Goal: Task Accomplishment & Management: Use online tool/utility

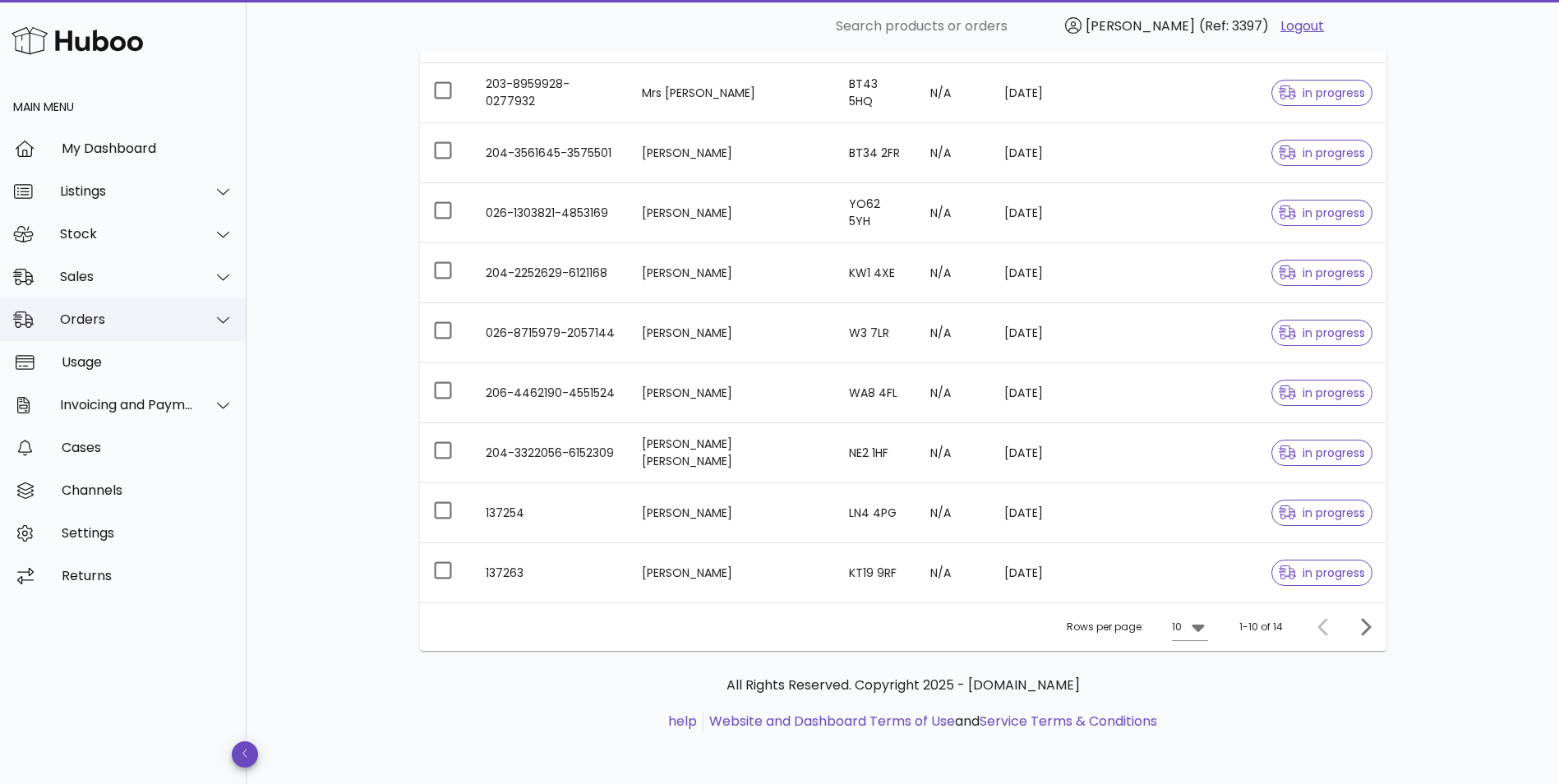
click at [85, 325] on div "Orders" at bounding box center [127, 319] width 134 height 15
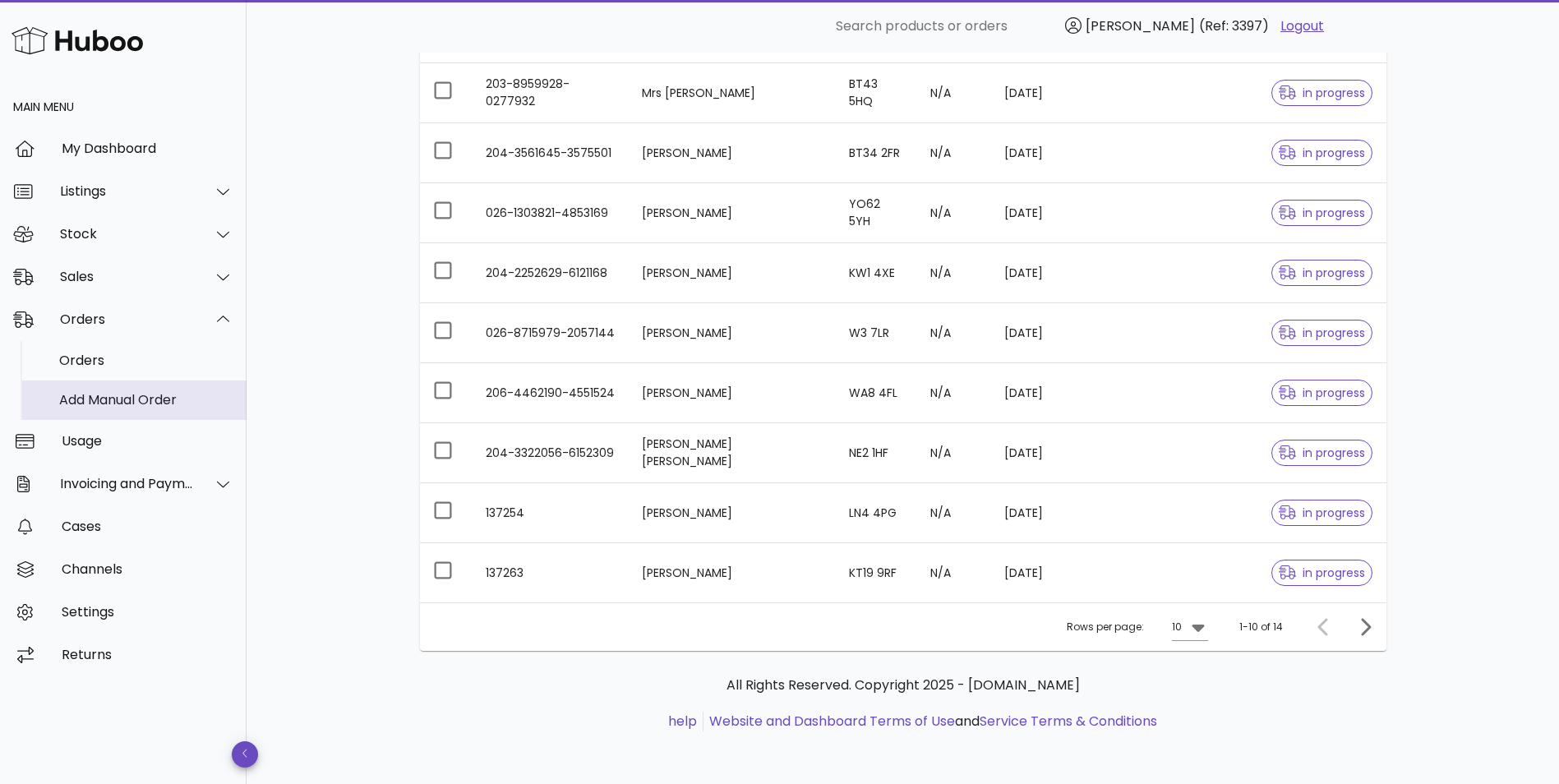
click at [80, 392] on div "Add Manual Order" at bounding box center [146, 399] width 174 height 15
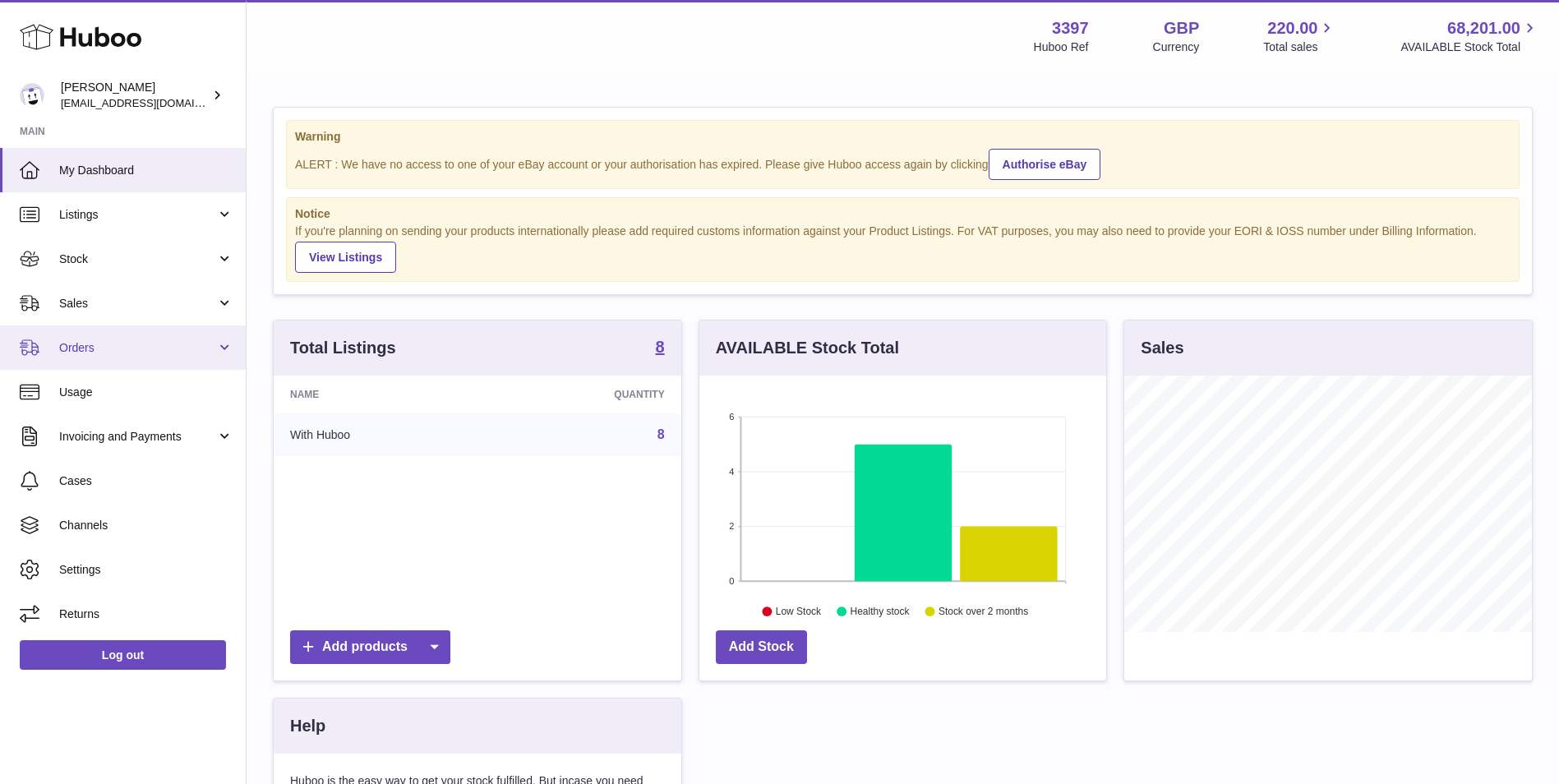
scroll to position [256, 407]
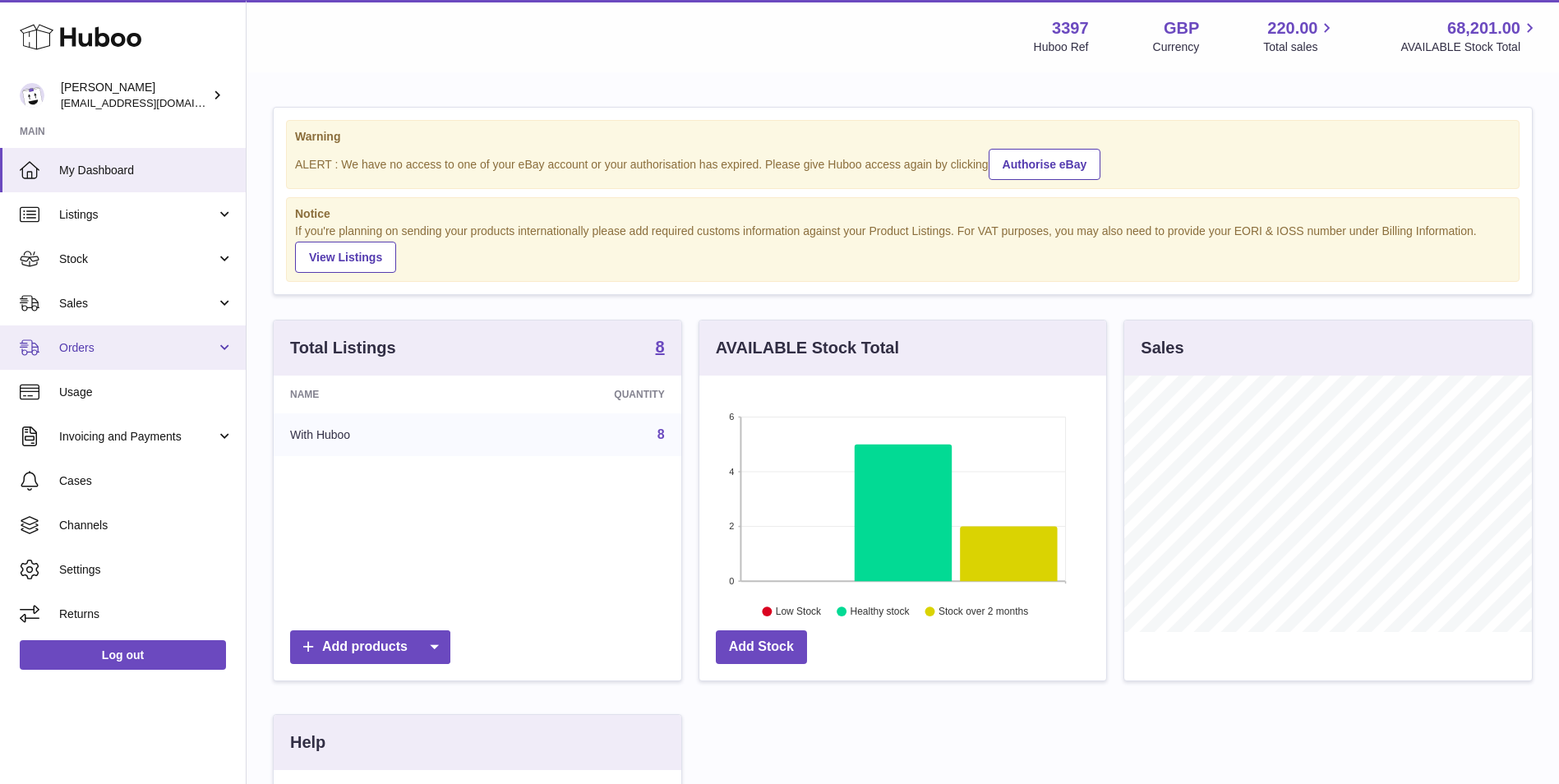
click at [94, 346] on span "Orders" at bounding box center [138, 347] width 157 height 15
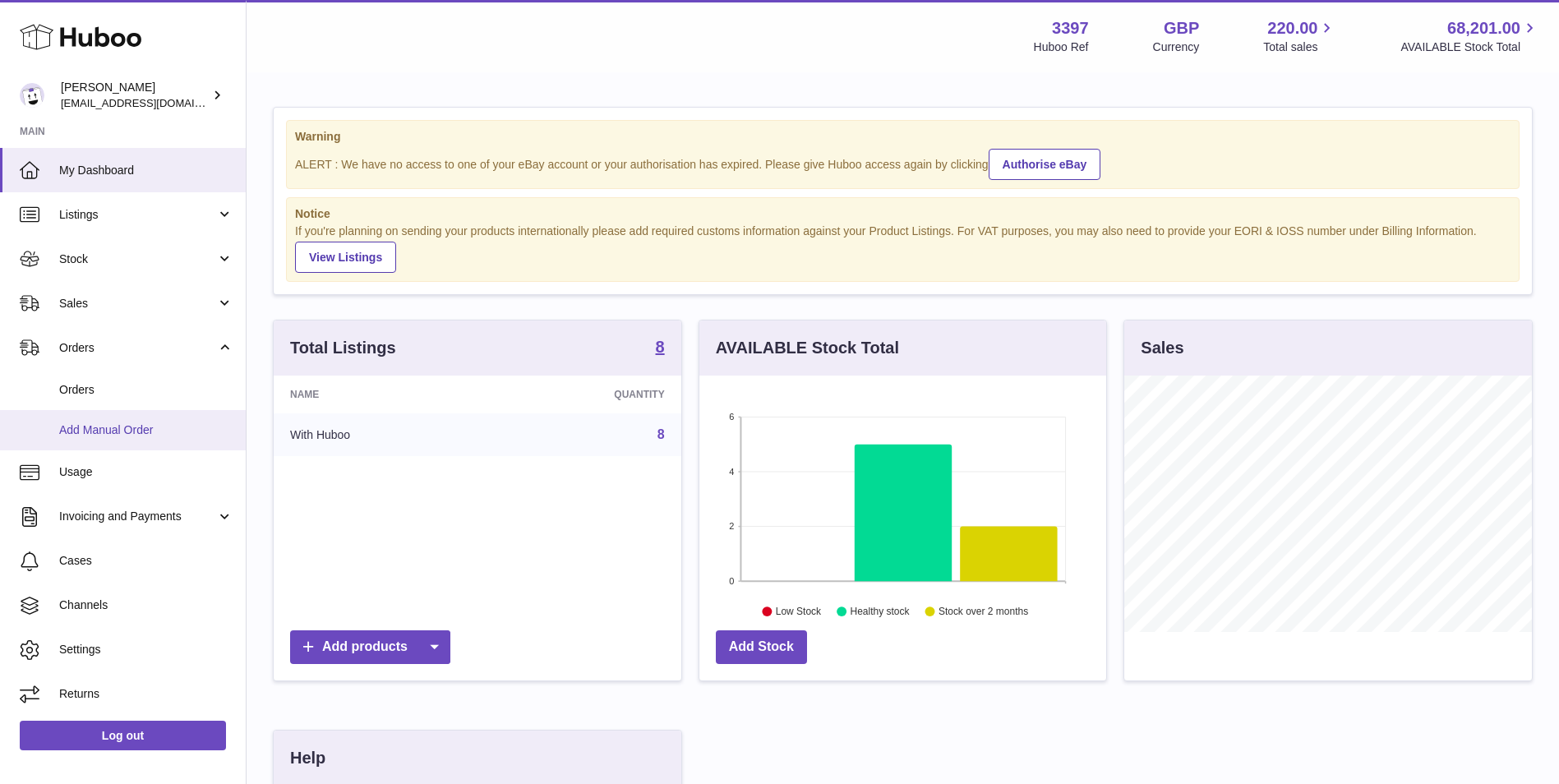
click at [85, 424] on span "Add Manual Order" at bounding box center [146, 430] width 174 height 15
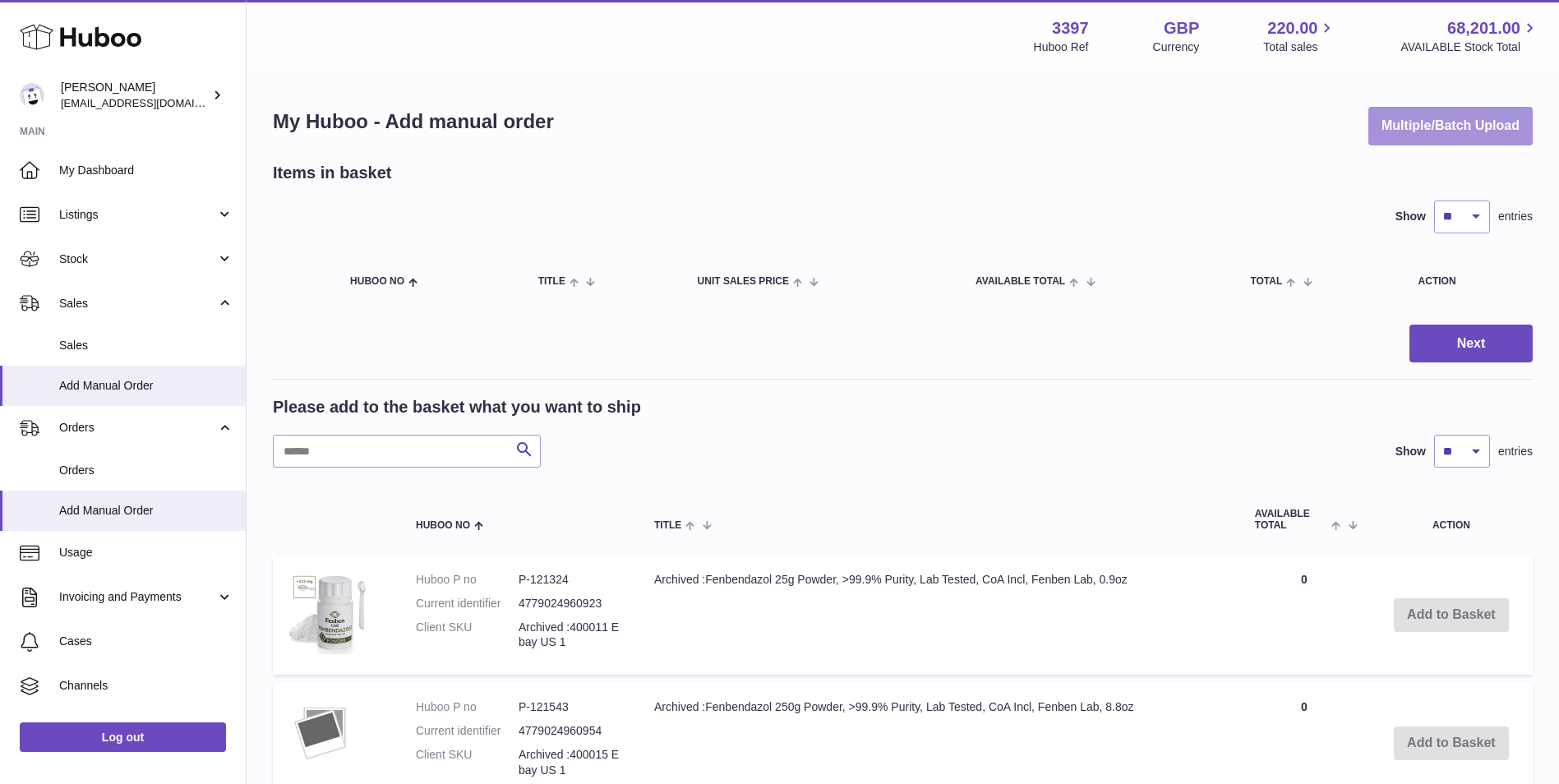
click at [1440, 118] on button "Multiple/Batch Upload" at bounding box center [1451, 126] width 164 height 38
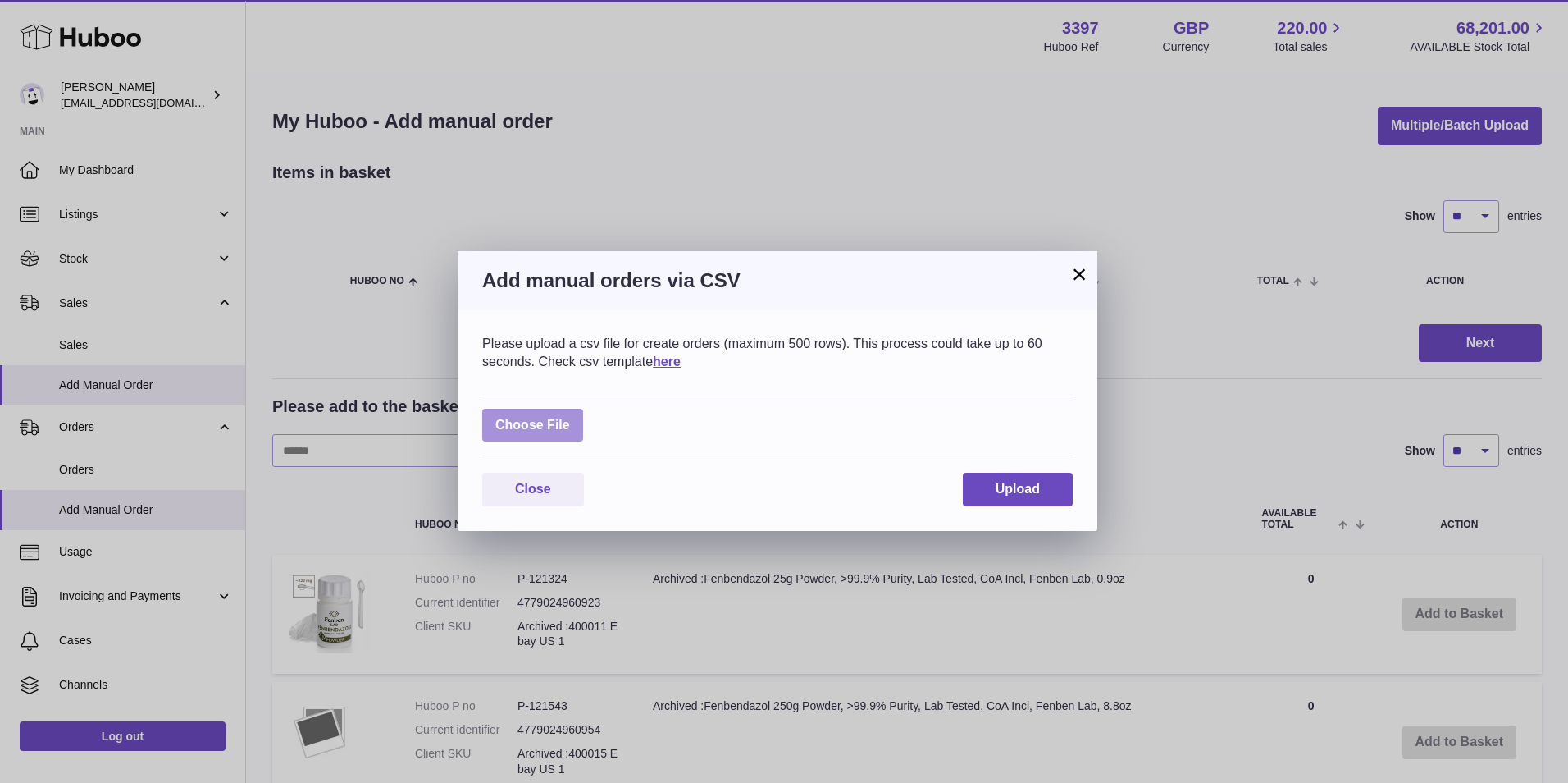
click at [528, 417] on label at bounding box center [532, 425] width 101 height 34
click at [570, 417] on input "file" at bounding box center [570, 416] width 1 height 1
type input "**********"
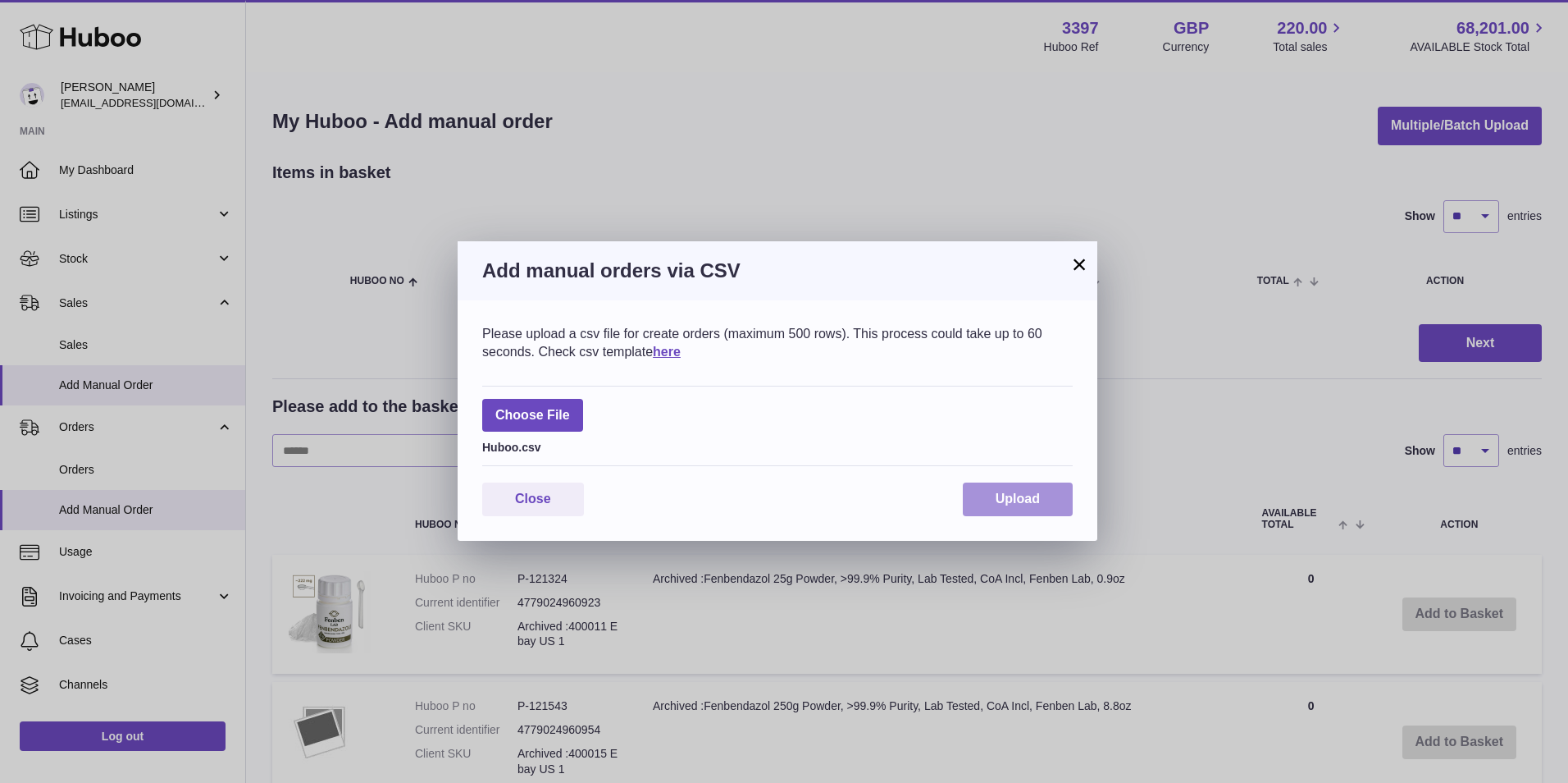
click at [1001, 496] on span "Upload" at bounding box center [1018, 499] width 45 height 14
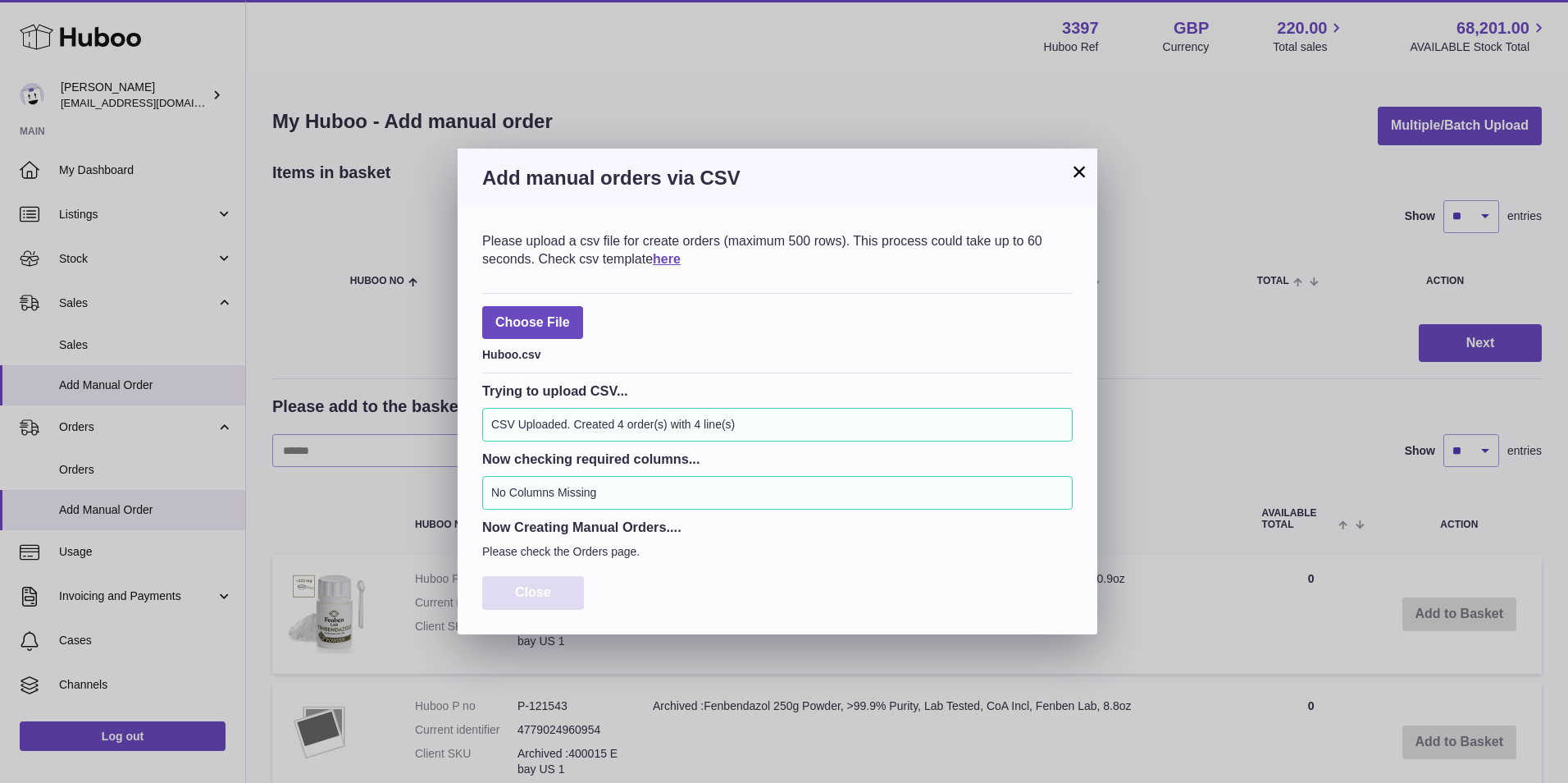
click at [515, 608] on button "Close" at bounding box center [533, 593] width 102 height 34
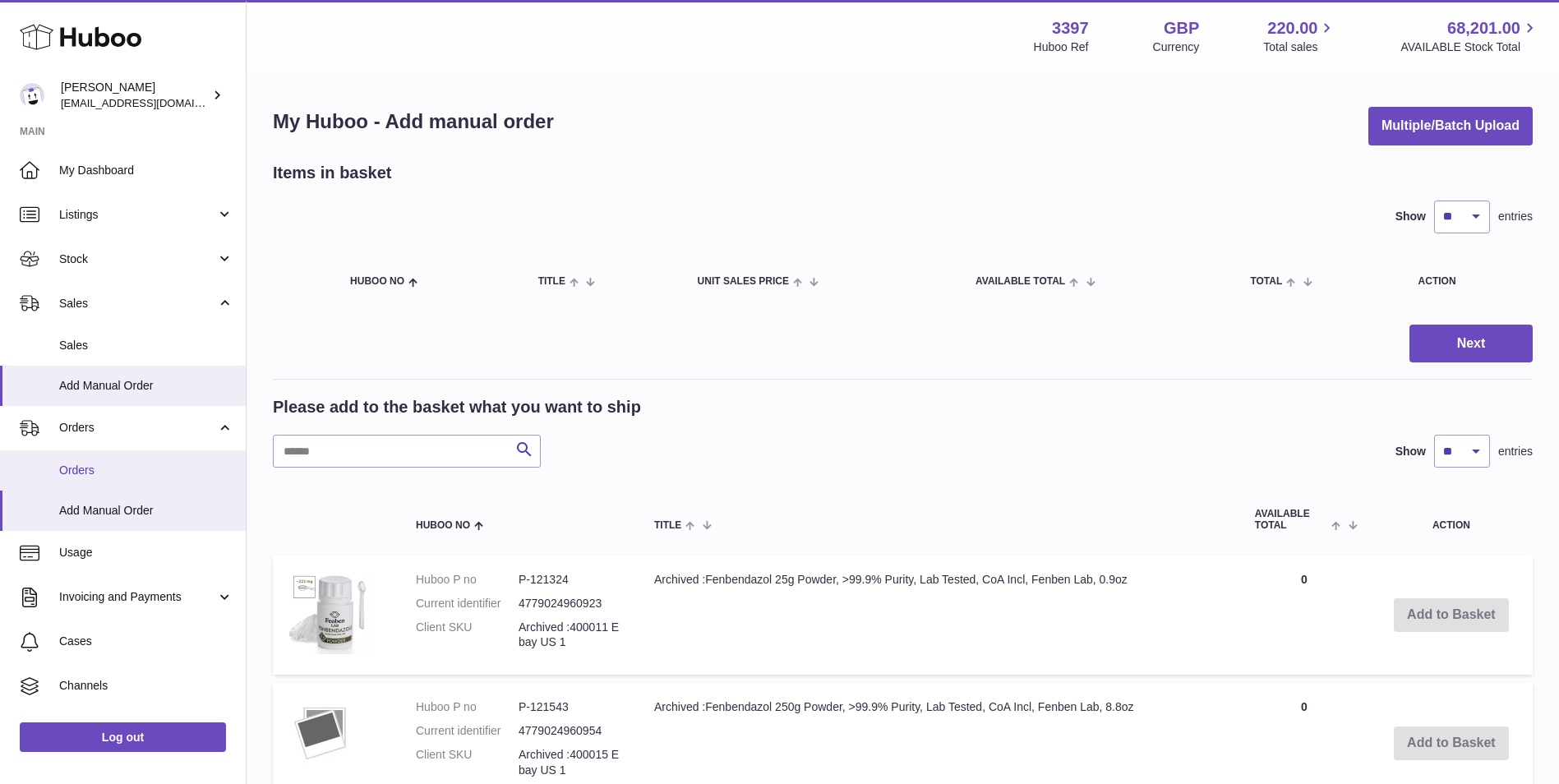
click at [96, 452] on link "Orders" at bounding box center [122, 470] width 246 height 40
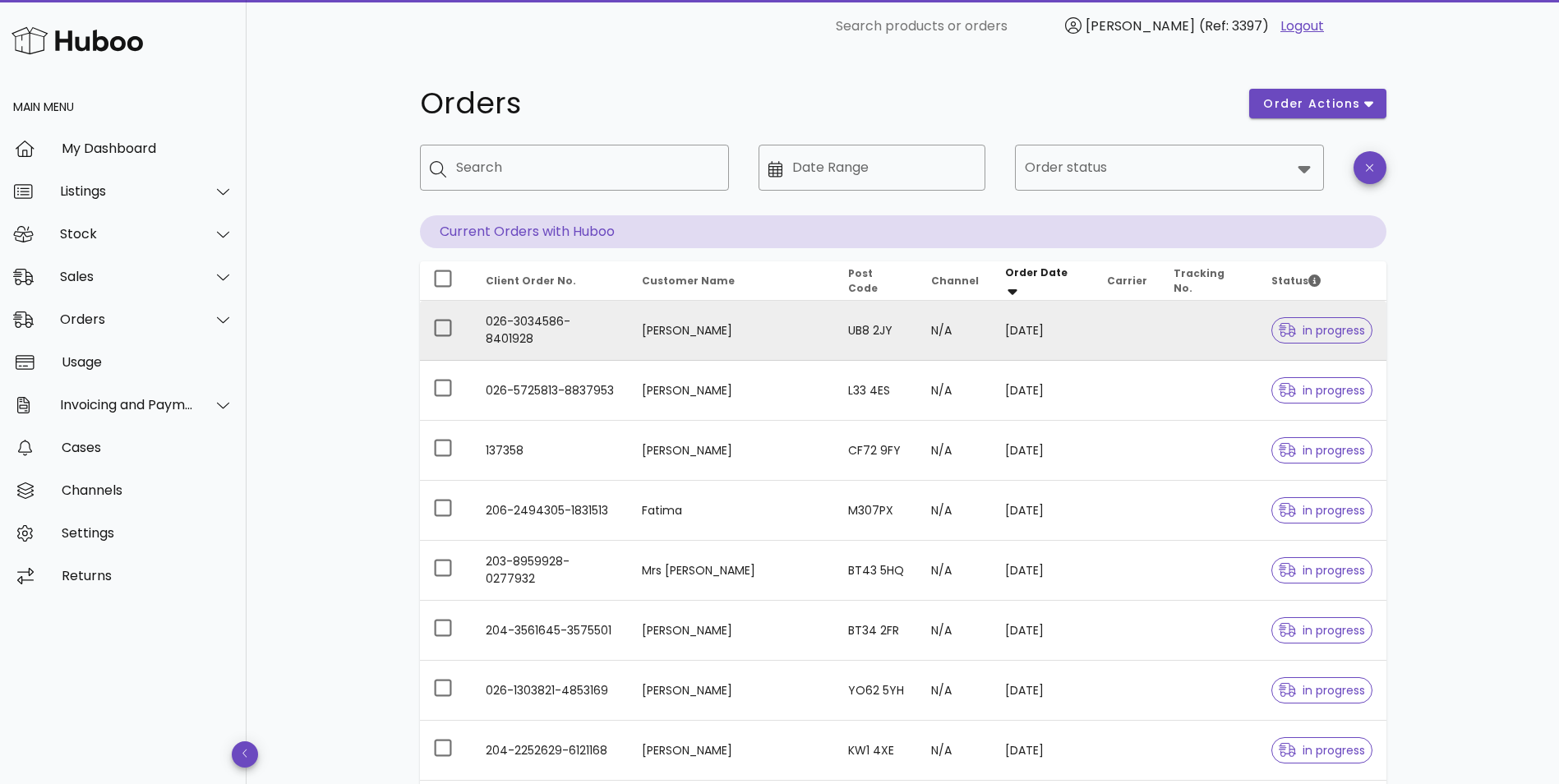
click at [608, 326] on td "026-3034586-8401928" at bounding box center [550, 330] width 156 height 60
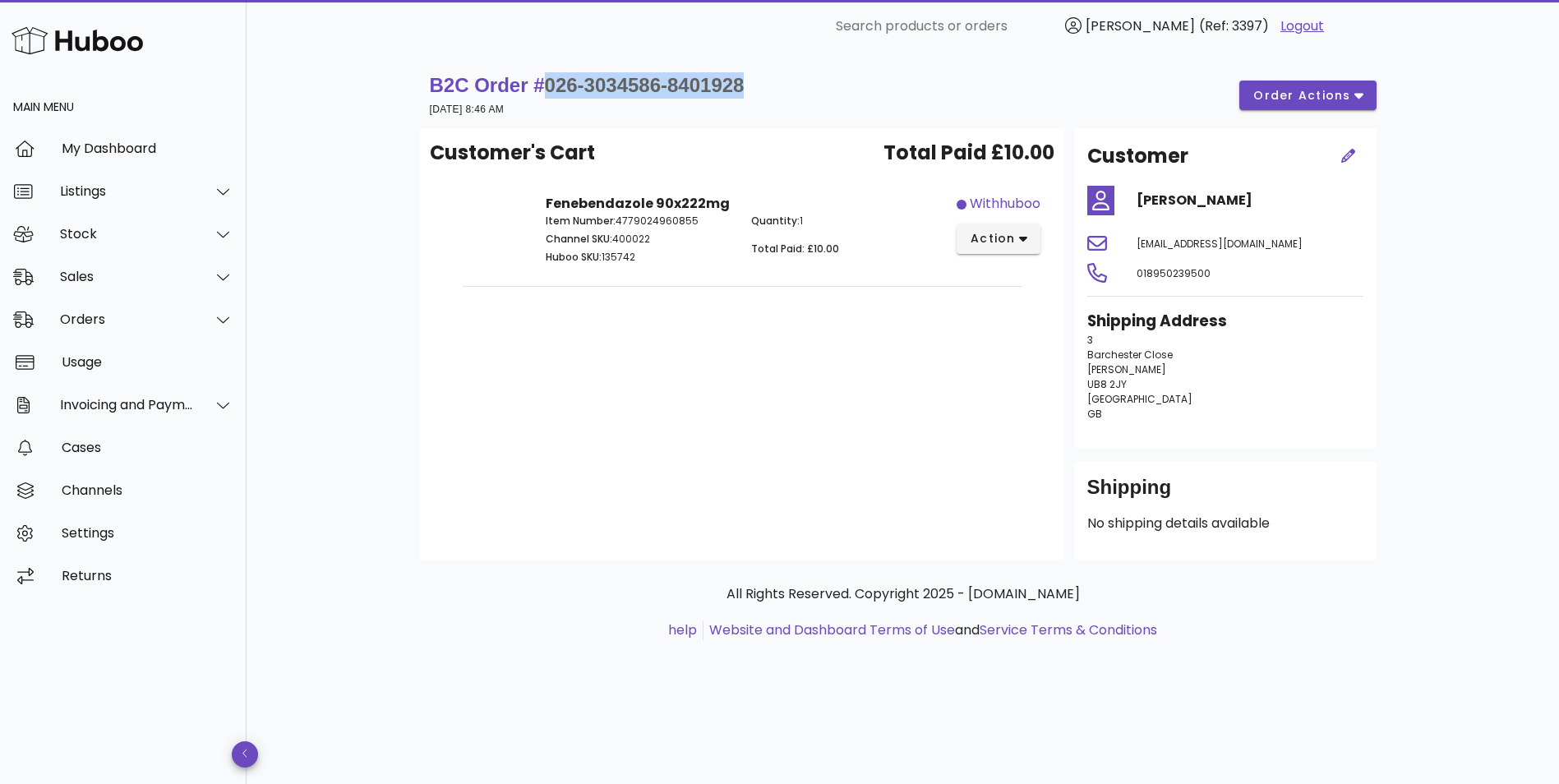
drag, startPoint x: 755, startPoint y: 79, endPoint x: 544, endPoint y: 89, distance: 211.2
click at [544, 89] on div "B2C Order # 026-3034586-8401928 [DATE] 8:46 AM order actions" at bounding box center [903, 96] width 947 height 46
copy span "026-3034586-8401928"
click at [104, 323] on div "Orders" at bounding box center [127, 319] width 134 height 15
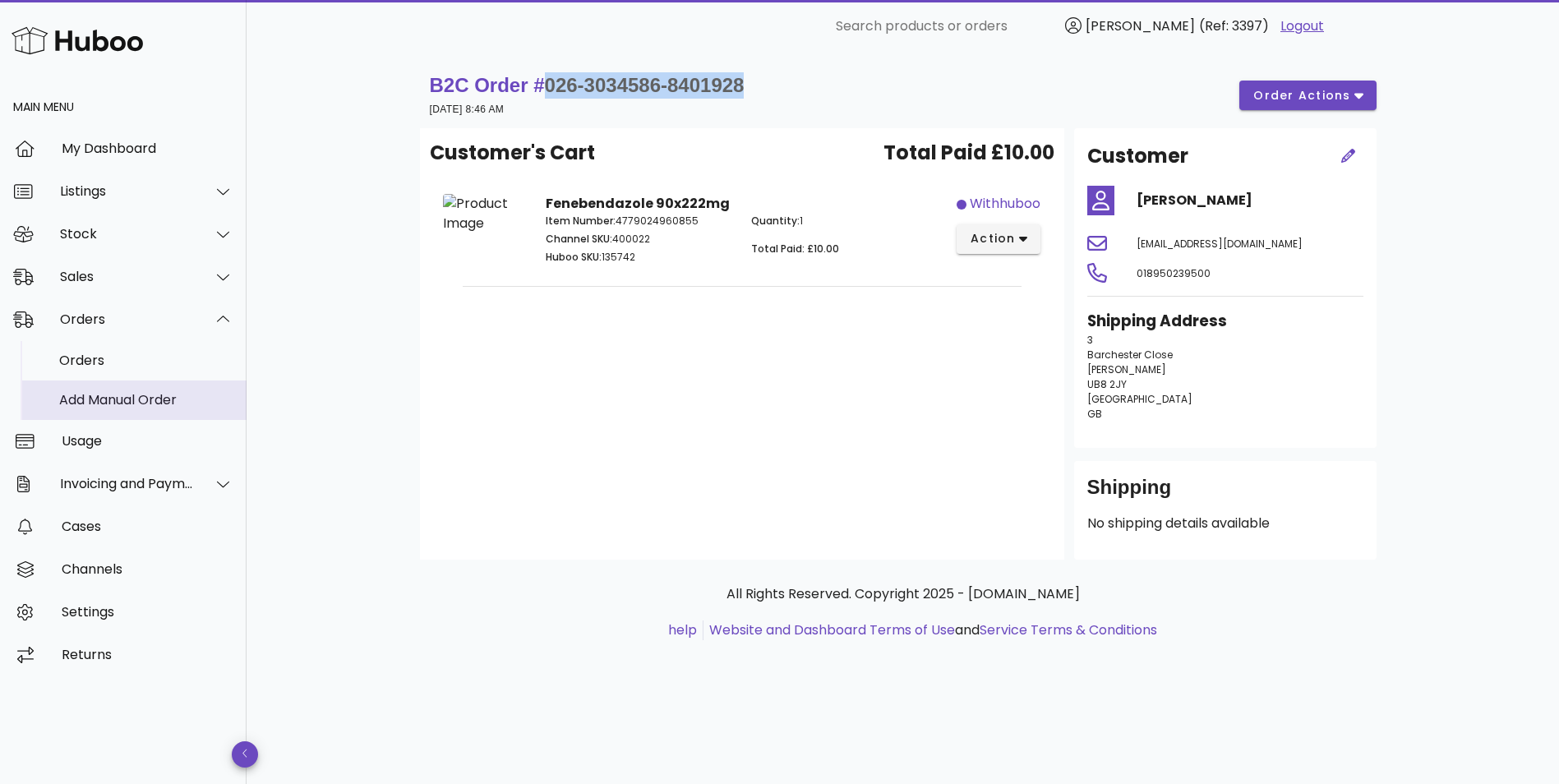
drag, startPoint x: 89, startPoint y: 400, endPoint x: 155, endPoint y: 400, distance: 66.0
click at [89, 400] on div "Add Manual Order" at bounding box center [146, 399] width 174 height 15
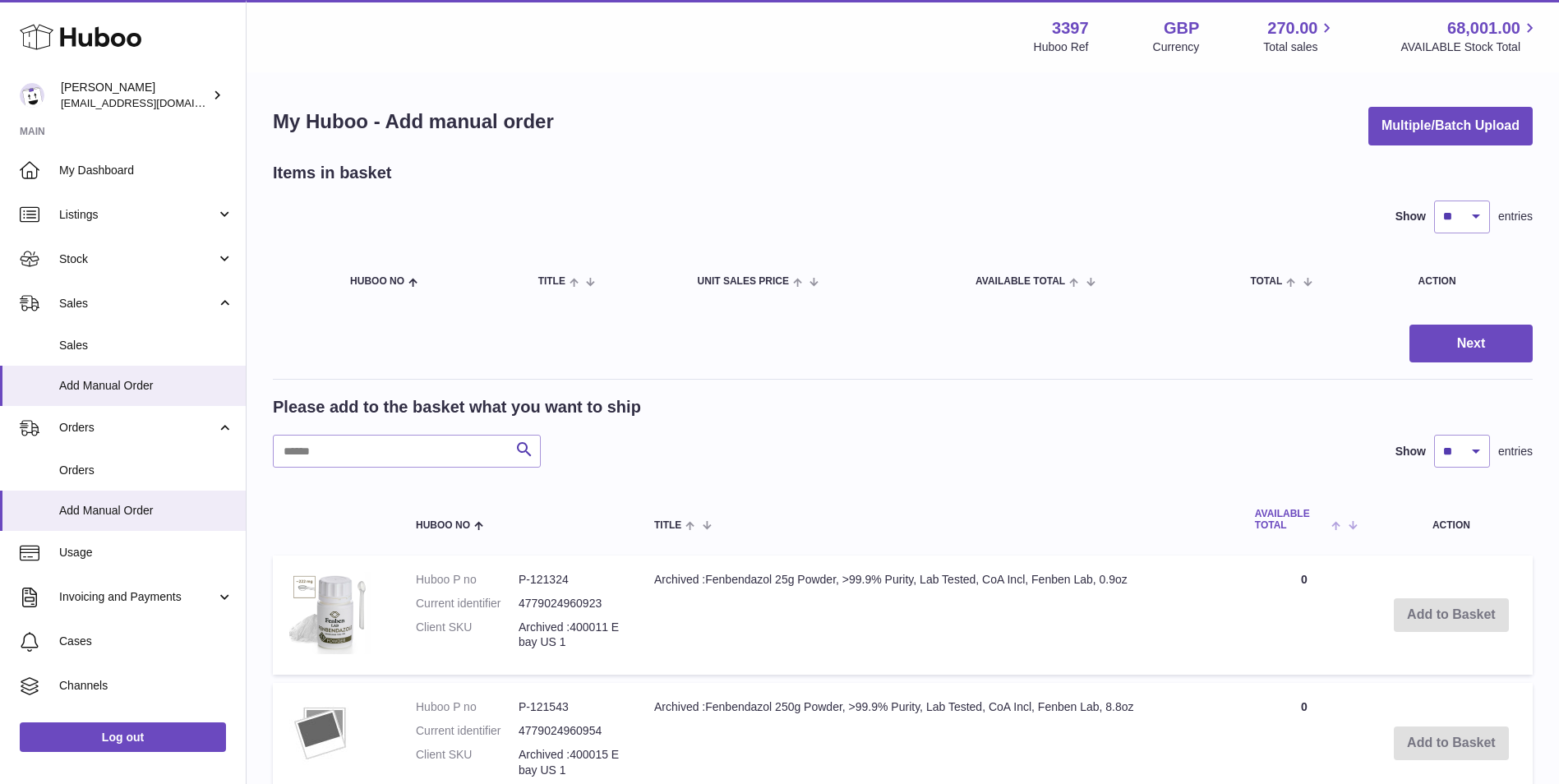
click at [1287, 517] on span "AVAILABLE Total" at bounding box center [1292, 519] width 73 height 21
click at [1287, 518] on span "AVAILABLE Total" at bounding box center [1297, 519] width 85 height 21
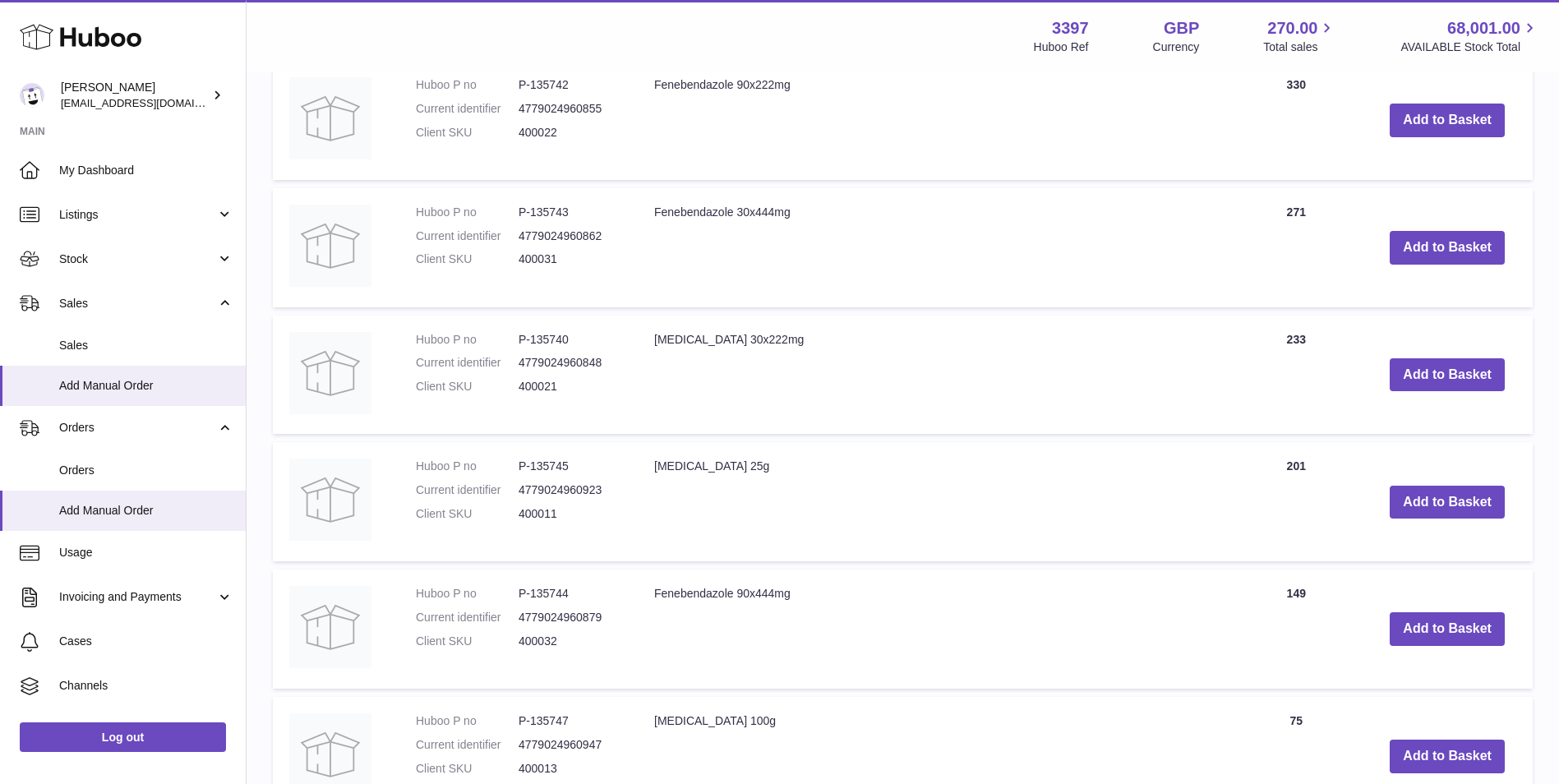
scroll to position [575, 0]
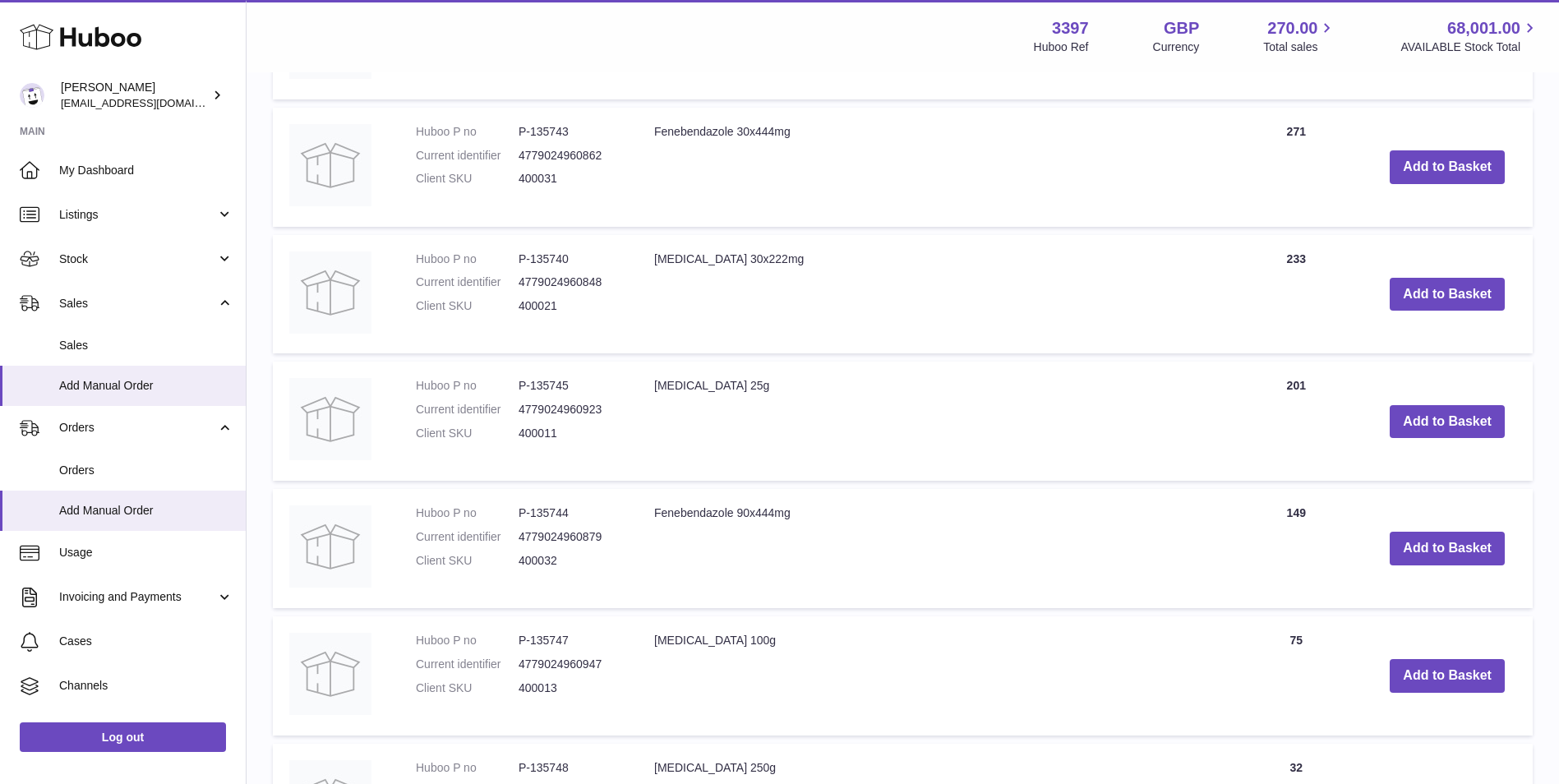
click at [537, 555] on dd "400032" at bounding box center [569, 560] width 103 height 15
copy dd "400032"
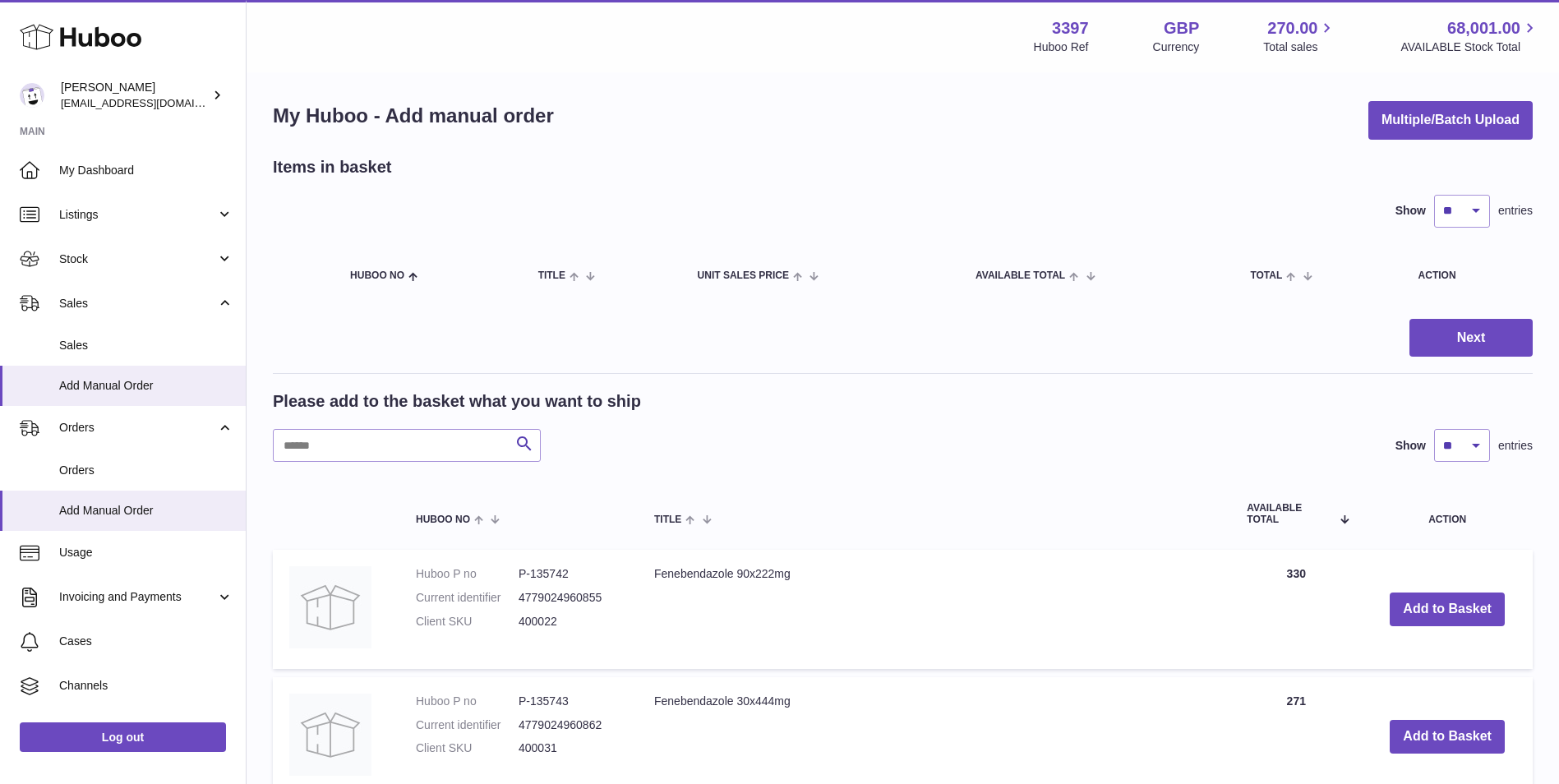
scroll to position [0, 0]
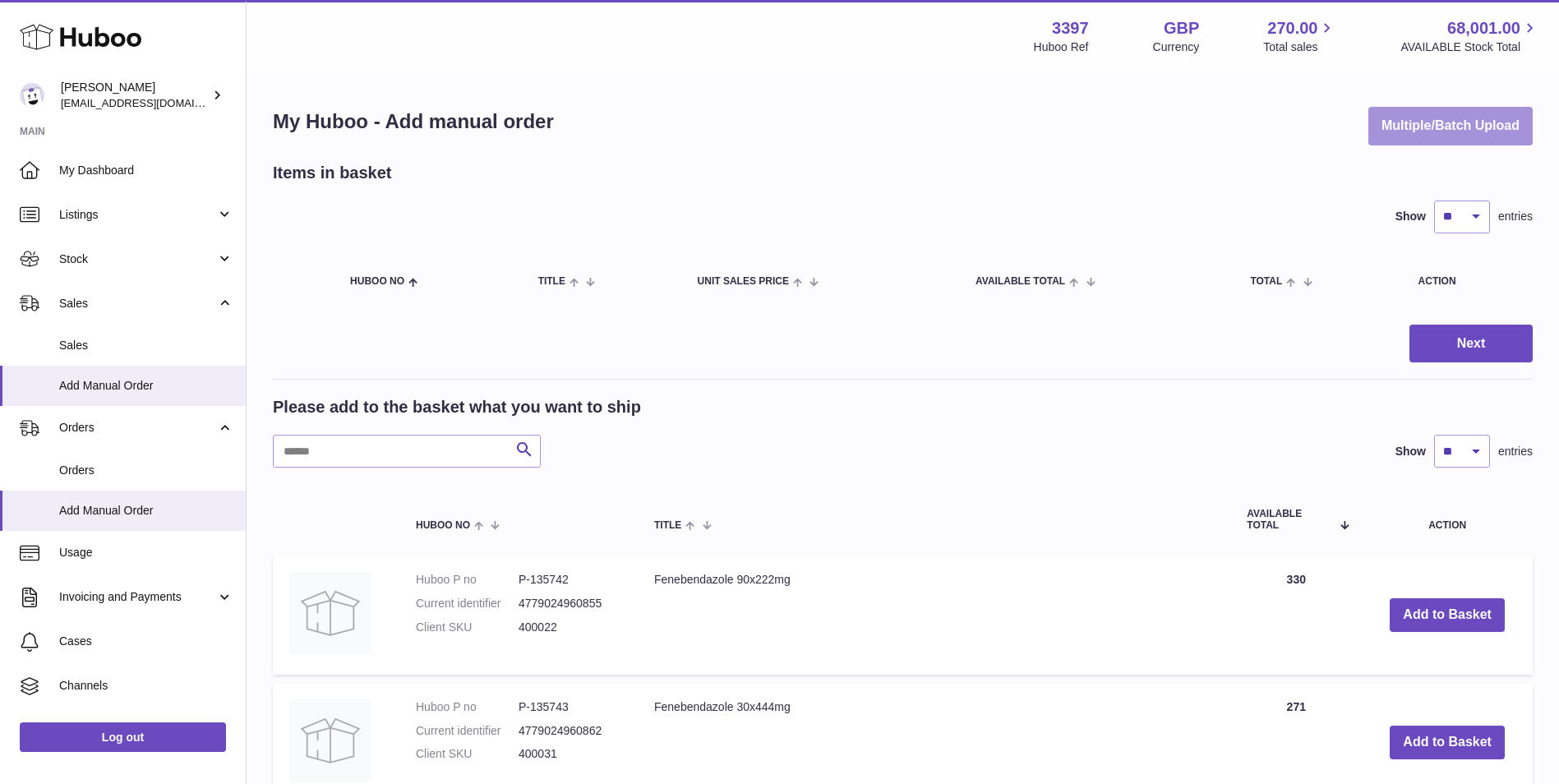
click at [1418, 129] on button "Multiple/Batch Upload" at bounding box center [1451, 126] width 164 height 38
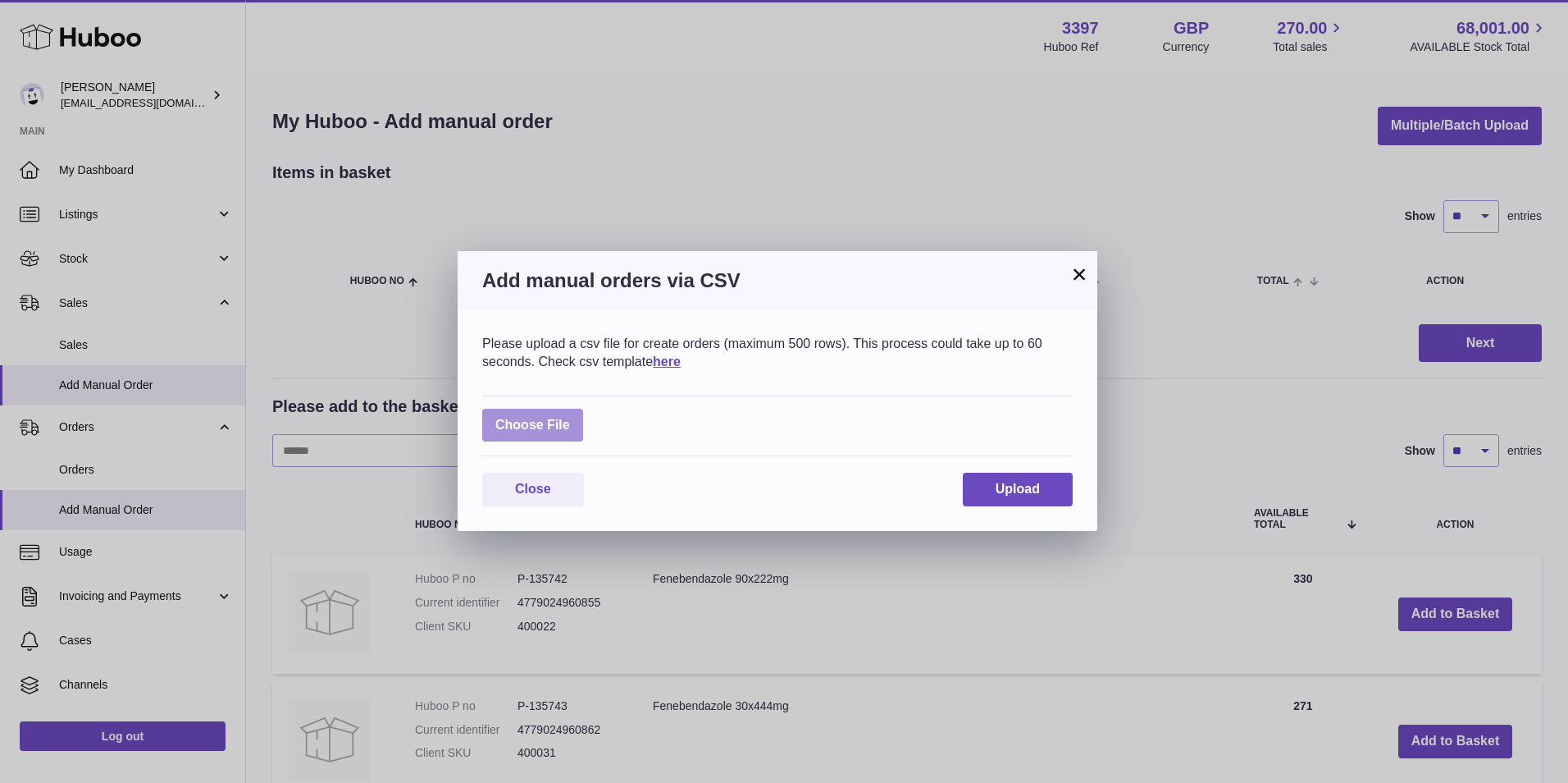
click at [538, 417] on label at bounding box center [532, 425] width 101 height 34
click at [570, 417] on input "file" at bounding box center [570, 416] width 1 height 1
type input "**********"
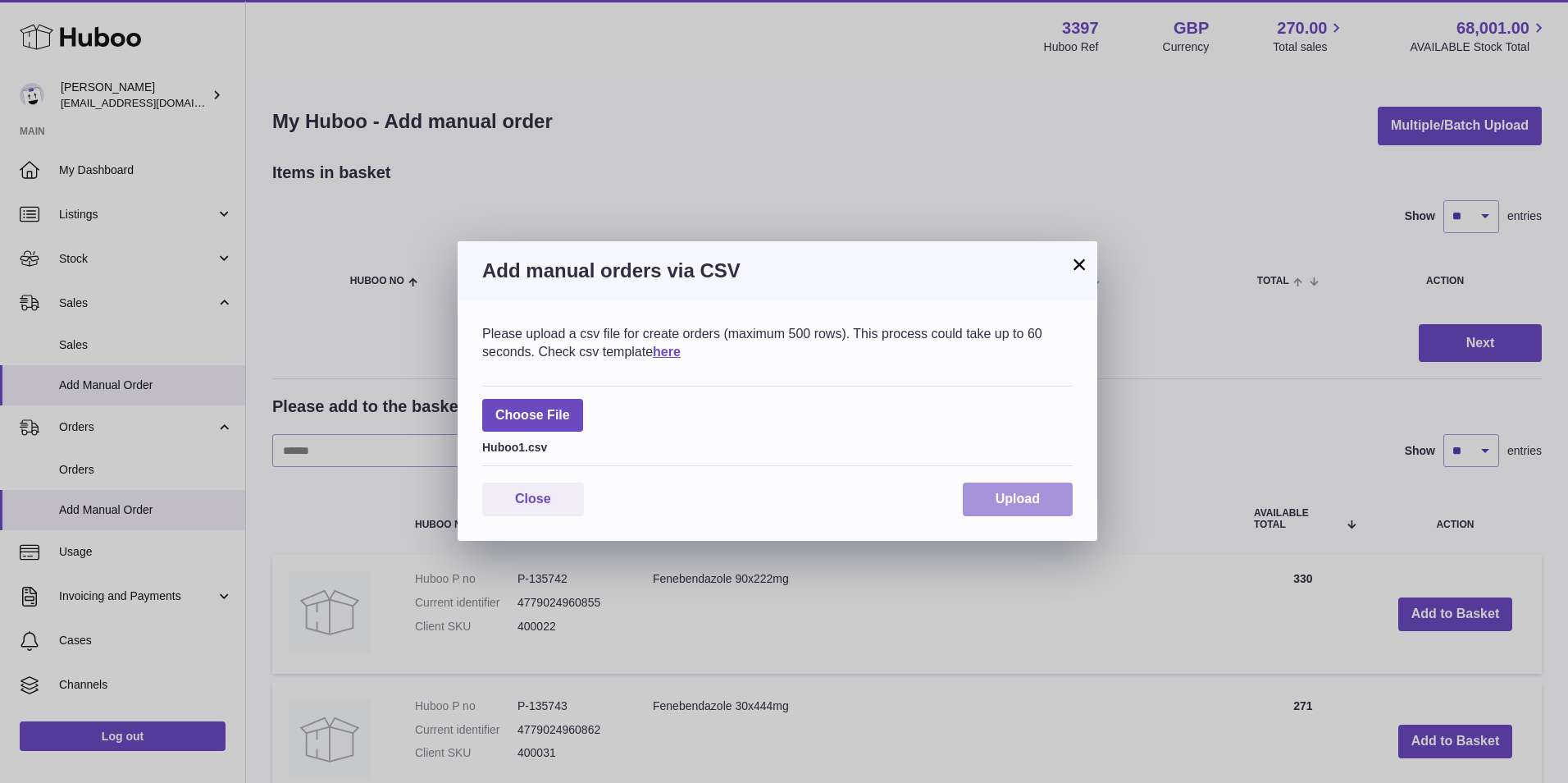
click at [1053, 486] on button "Upload" at bounding box center [1017, 499] width 110 height 34
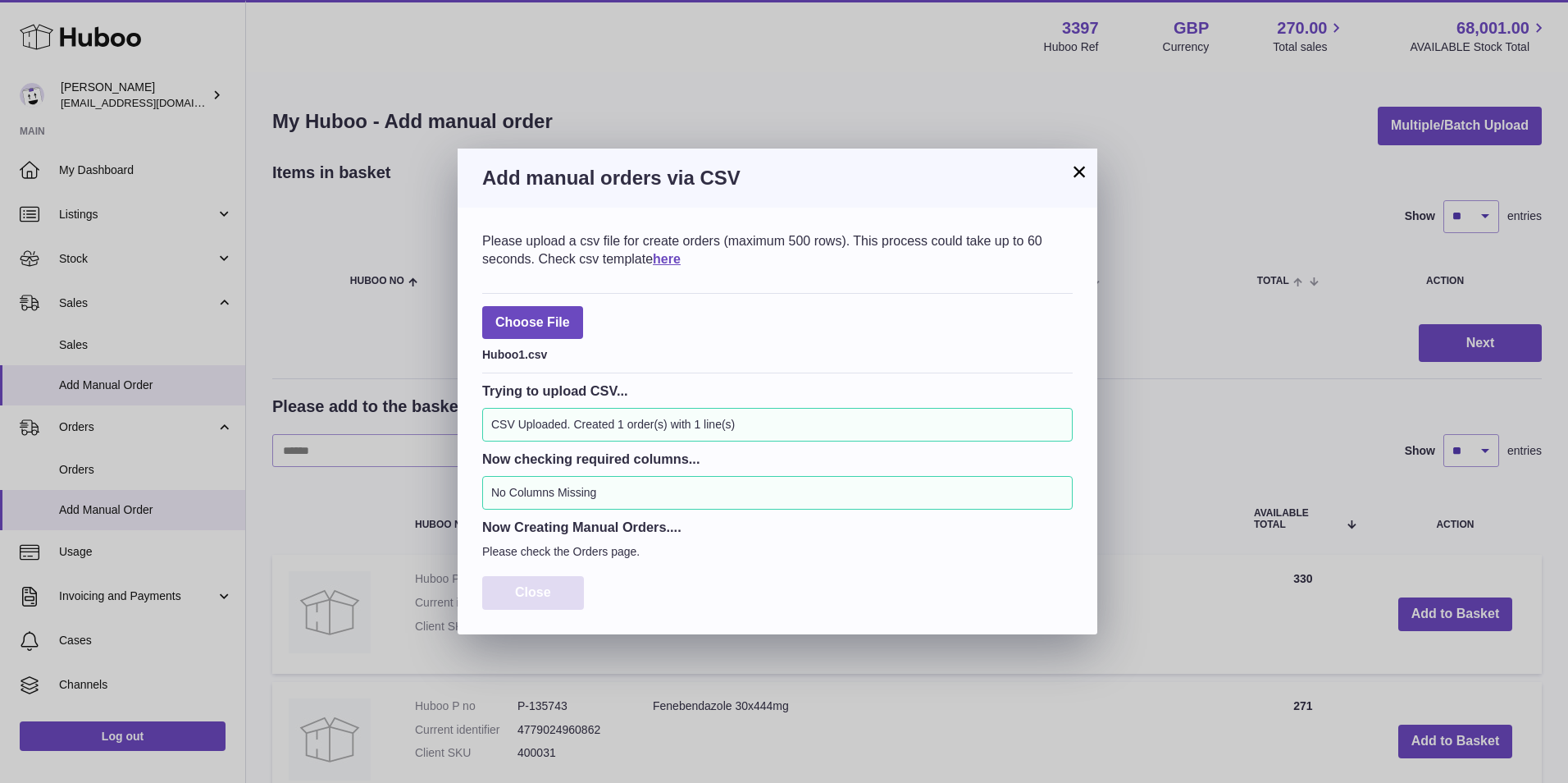
click at [502, 588] on button "Close" at bounding box center [533, 593] width 102 height 34
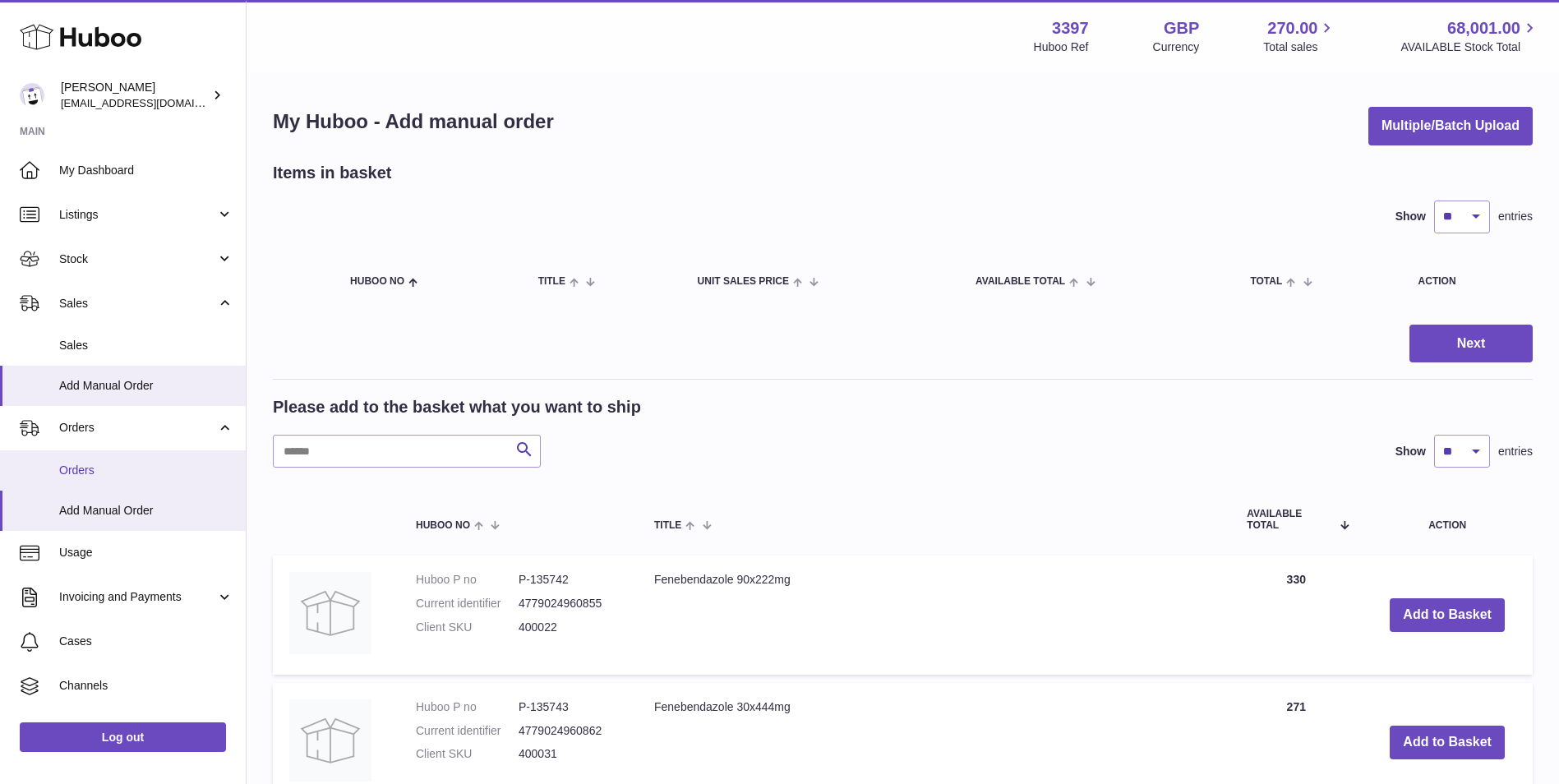
click at [93, 460] on link "Orders" at bounding box center [122, 470] width 246 height 40
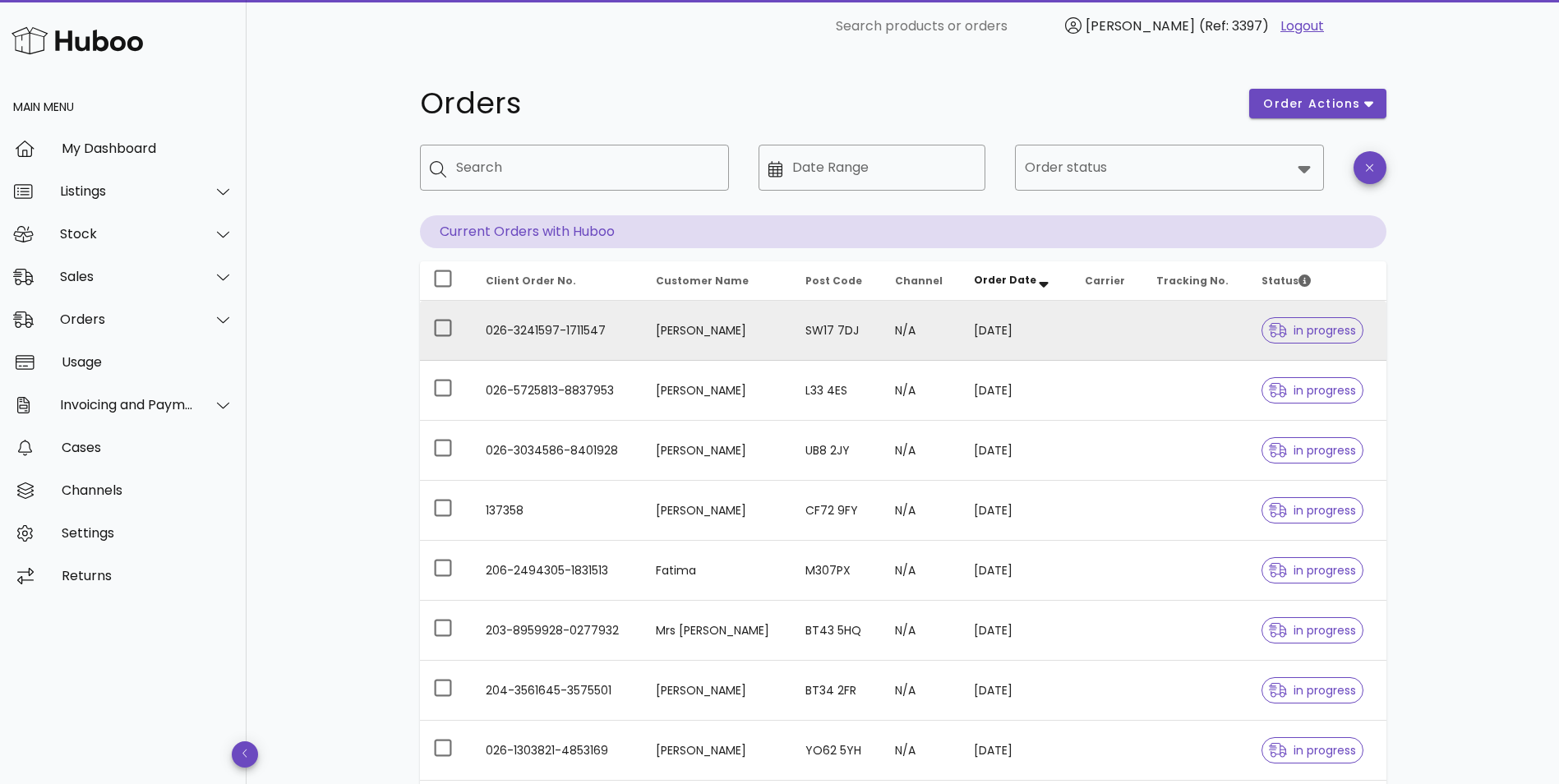
click at [575, 329] on td "026-3241597-1711547" at bounding box center [557, 330] width 171 height 60
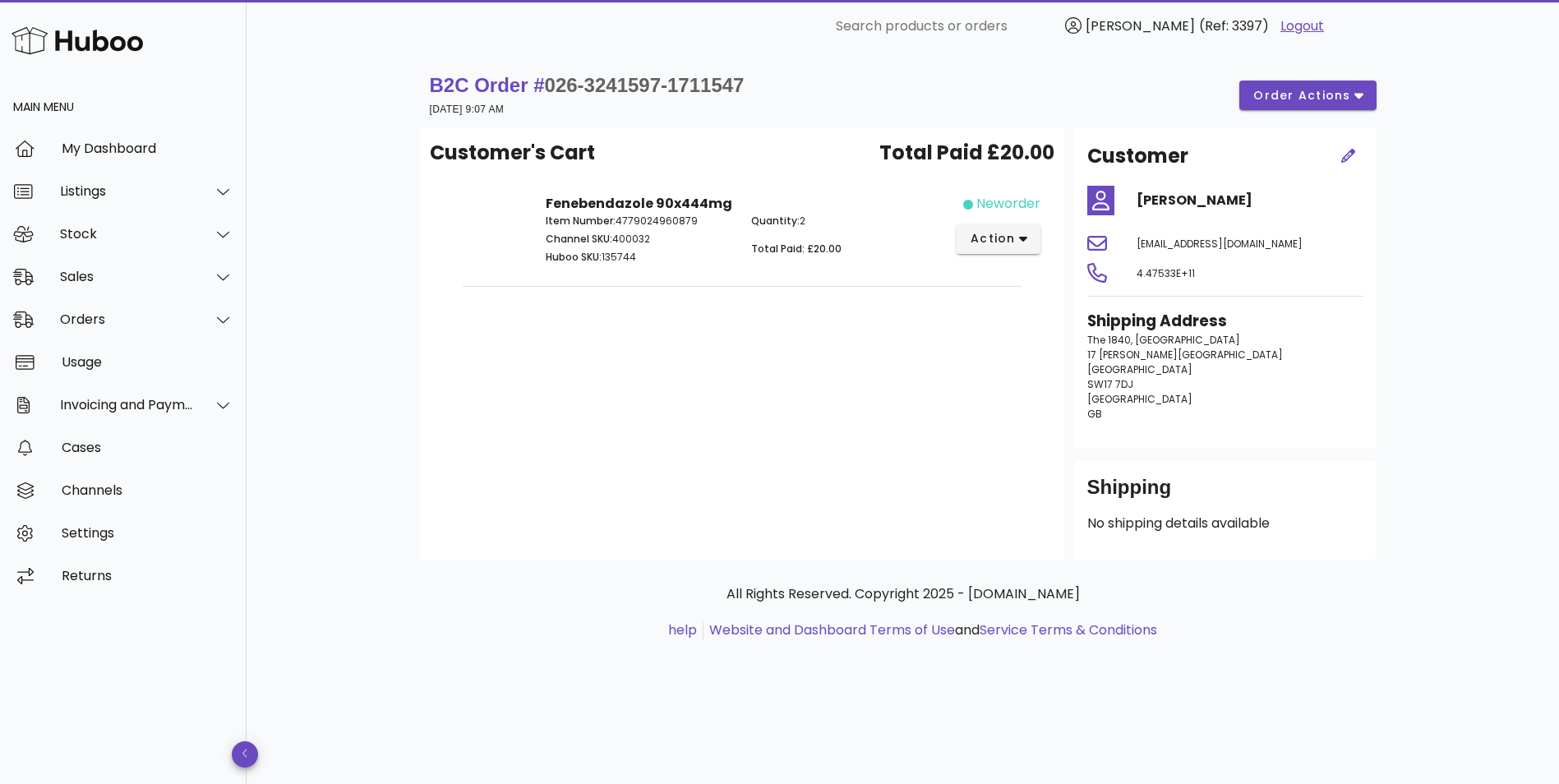
drag, startPoint x: 1161, startPoint y: 273, endPoint x: 1200, endPoint y: 277, distance: 39.2
click at [1200, 277] on div "4.47533E+11" at bounding box center [1250, 272] width 247 height 39
